Goal: Task Accomplishment & Management: Use online tool/utility

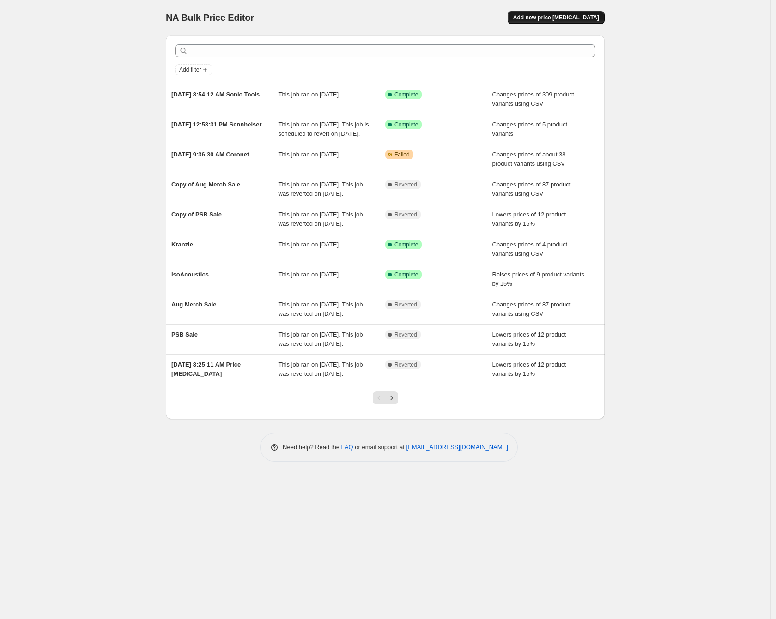
click at [579, 14] on span "Add new price change job" at bounding box center [556, 17] width 86 height 7
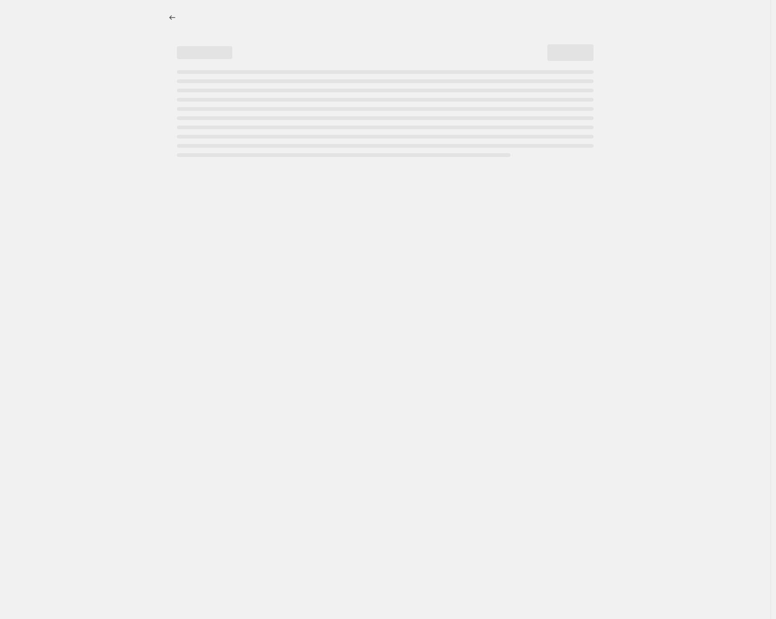
select select "percentage"
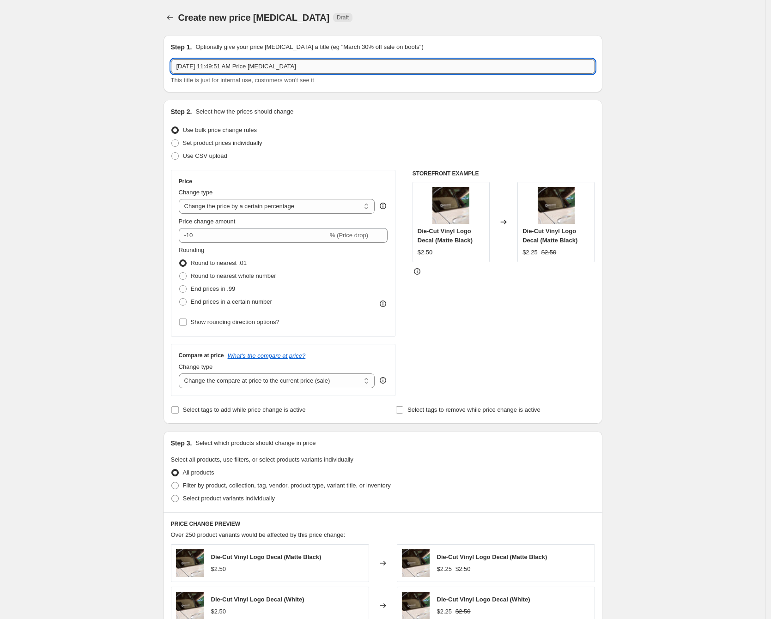
drag, startPoint x: 253, startPoint y: 67, endPoint x: 348, endPoint y: 70, distance: 95.6
click at [348, 70] on input "Sep 3, 2025, 11:49:51 AM Price change job" at bounding box center [383, 66] width 424 height 15
type input "Sep 3, 2025, 11:49:51 AM Mosmatic Boom Poles"
click at [115, 110] on div "Create new price change job. This page is ready Create new price change job Dra…" at bounding box center [382, 487] width 765 height 975
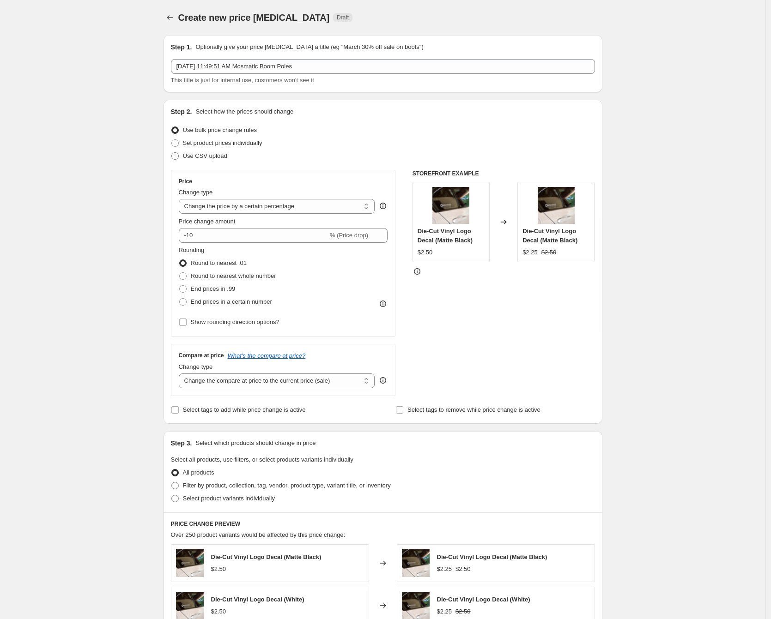
click at [185, 155] on span "Use CSV upload" at bounding box center [205, 155] width 44 height 7
click at [172, 153] on input "Use CSV upload" at bounding box center [171, 152] width 0 height 0
radio input "true"
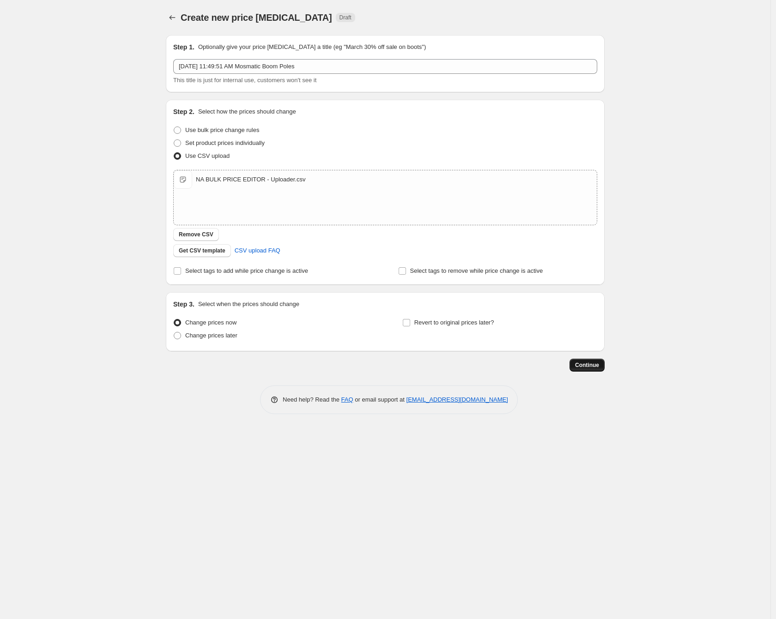
click at [578, 366] on span "Continue" at bounding box center [587, 365] width 24 height 7
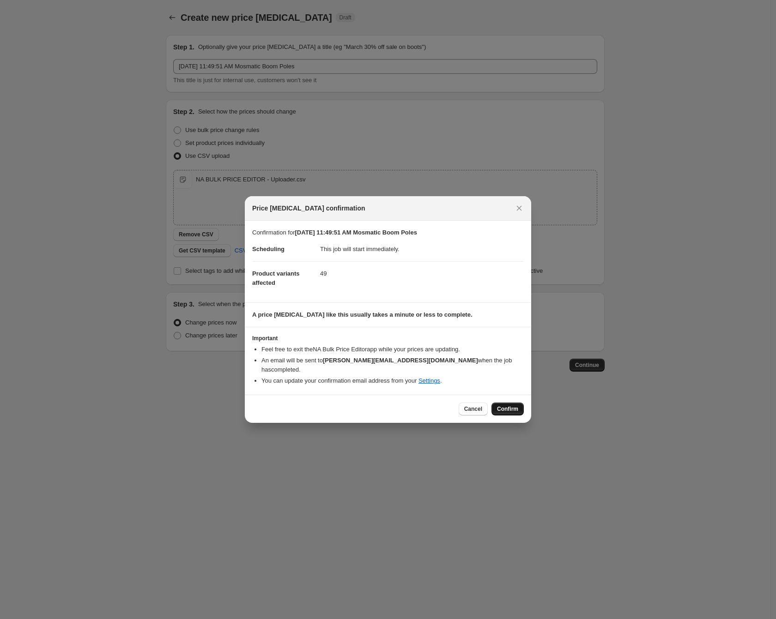
click at [501, 405] on span "Confirm" at bounding box center [507, 408] width 21 height 7
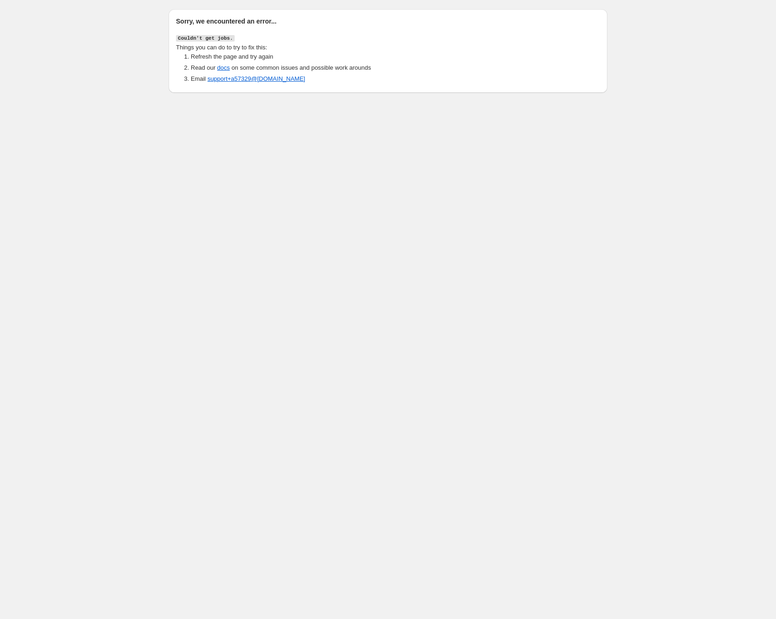
click at [167, 104] on body "Sorry, we encountered an error... Couldn't get jobs. Things you can do to try t…" at bounding box center [388, 309] width 776 height 619
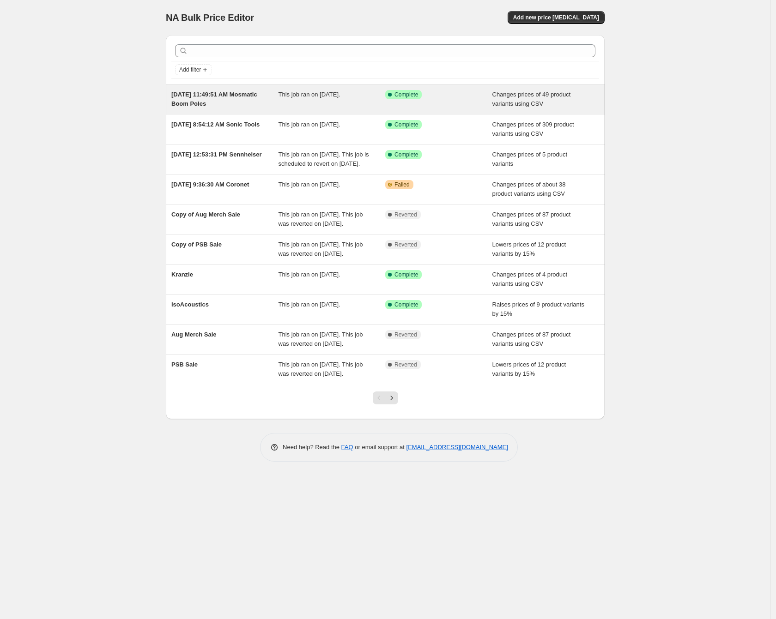
click at [451, 104] on div "Success Complete Complete" at bounding box center [438, 99] width 107 height 18
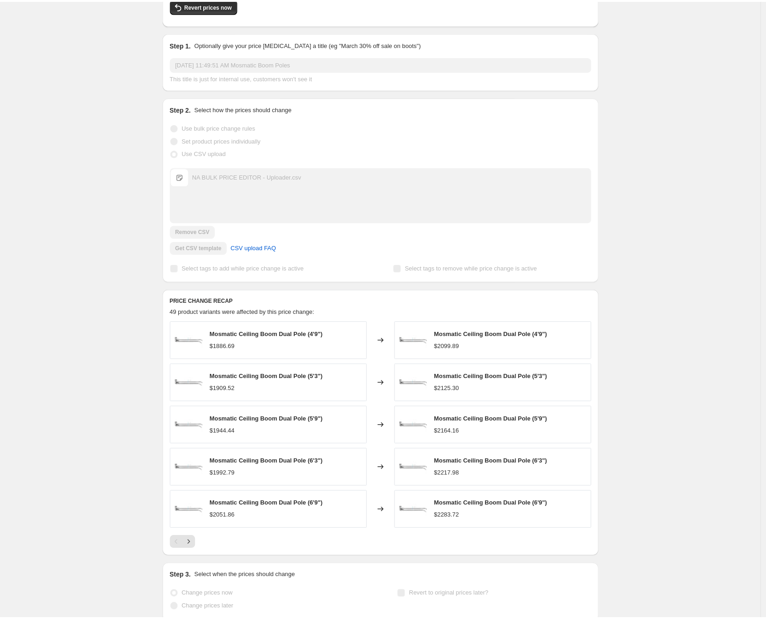
scroll to position [151, 0]
